Goal: Task Accomplishment & Management: Complete application form

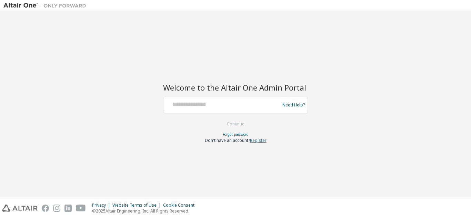
click at [254, 142] on link "Register" at bounding box center [258, 141] width 17 height 6
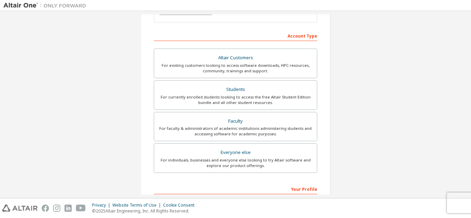
scroll to position [99, 0]
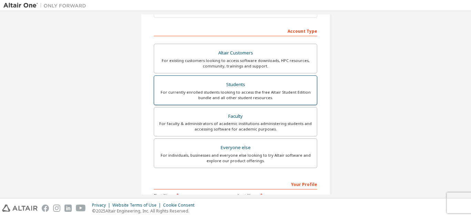
click at [289, 90] on div "For currently enrolled students looking to access the free Altair Student Editi…" at bounding box center [235, 95] width 154 height 11
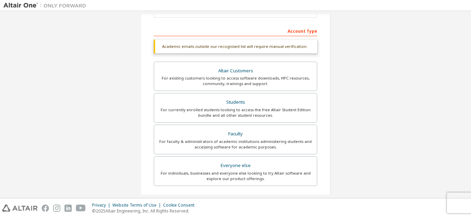
click at [237, 29] on div "Account Type" at bounding box center [235, 30] width 163 height 11
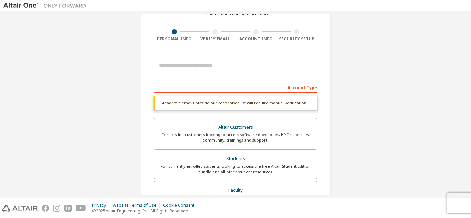
scroll to position [35, 0]
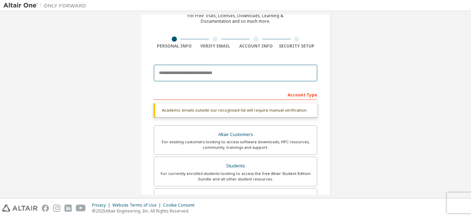
click at [288, 75] on input "email" at bounding box center [235, 73] width 163 height 17
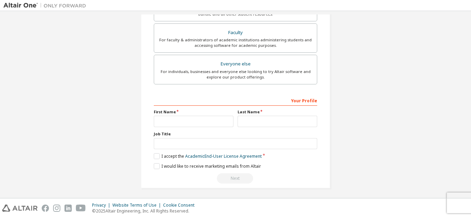
scroll to position [185, 0]
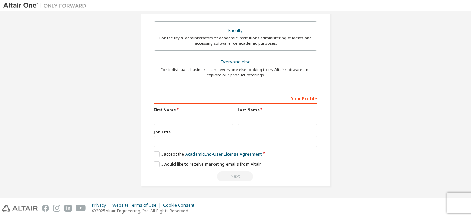
type input "**********"
click at [223, 116] on input "text" at bounding box center [194, 119] width 80 height 11
type input "*****"
click at [253, 117] on input "text" at bounding box center [277, 119] width 80 height 11
type input "*******"
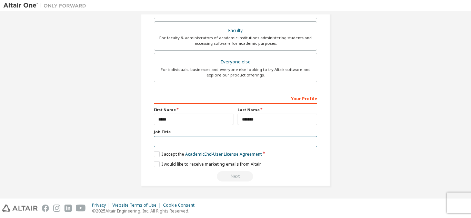
click at [248, 144] on input "text" at bounding box center [235, 141] width 163 height 11
type input "*"
type input "*********"
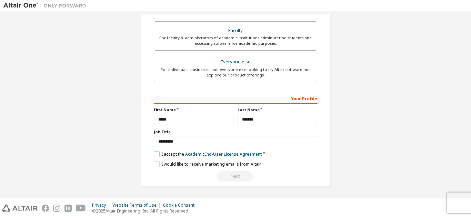
click at [154, 153] on label "I accept the Academic End-User License Agreement" at bounding box center [208, 154] width 108 height 6
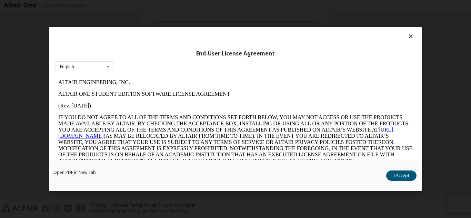
scroll to position [0, 0]
click at [401, 178] on button "I Accept" at bounding box center [401, 176] width 30 height 10
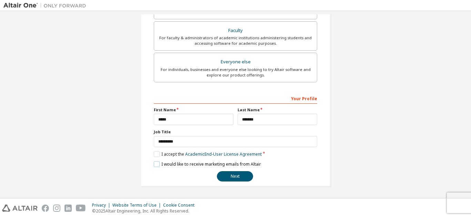
click at [154, 164] on label "I would like to receive marketing emails from Altair" at bounding box center [207, 164] width 107 height 6
click at [234, 181] on button "Next" at bounding box center [235, 176] width 36 height 10
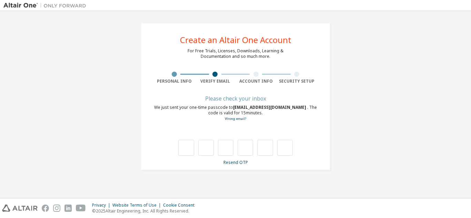
type input "*"
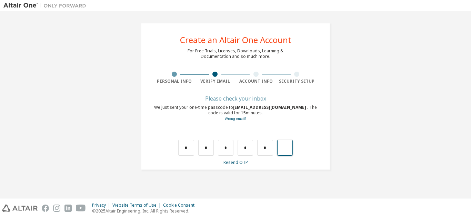
type input "*"
